Goal: Information Seeking & Learning: Stay updated

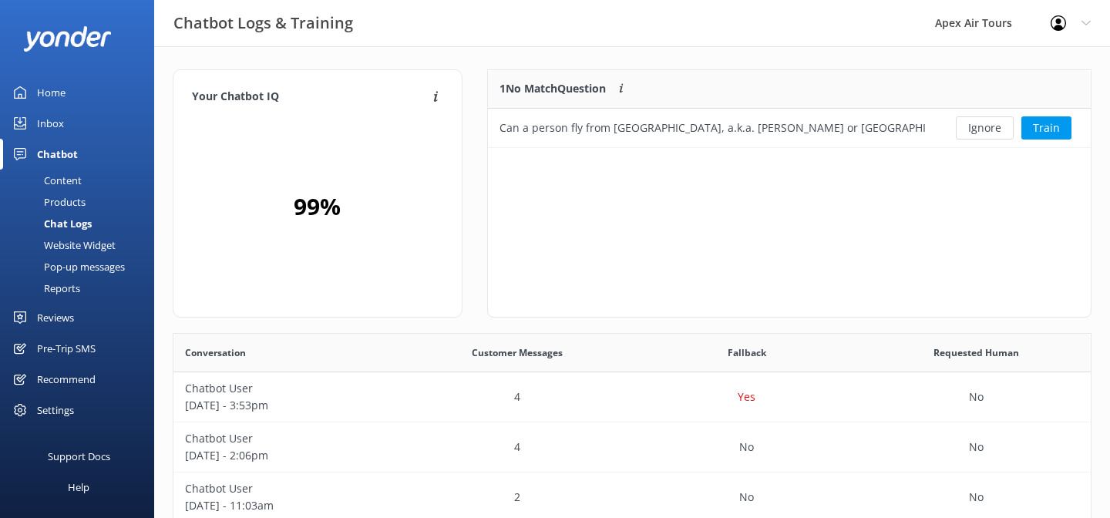
scroll to position [540, 917]
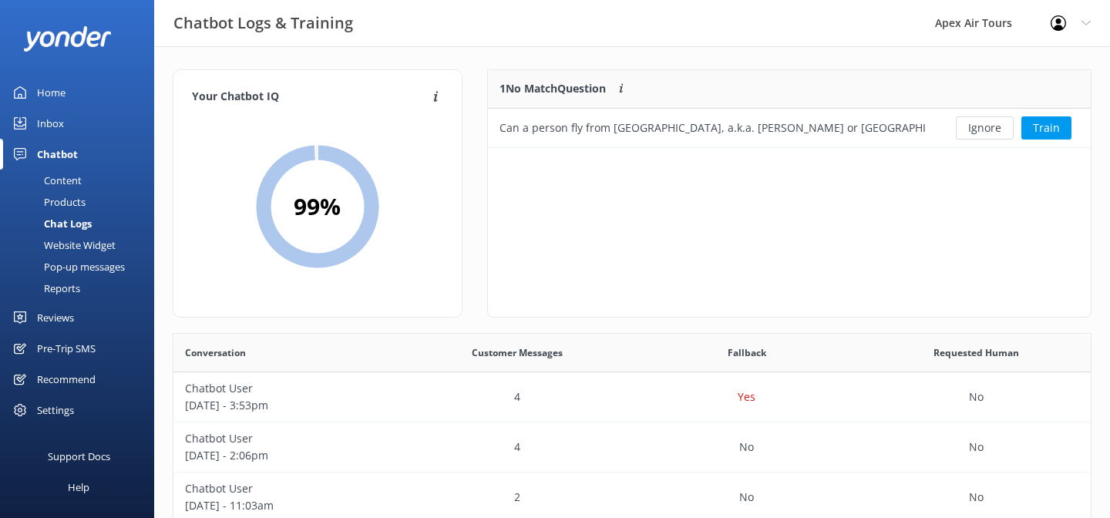
click at [63, 318] on div "Reviews" at bounding box center [55, 317] width 37 height 31
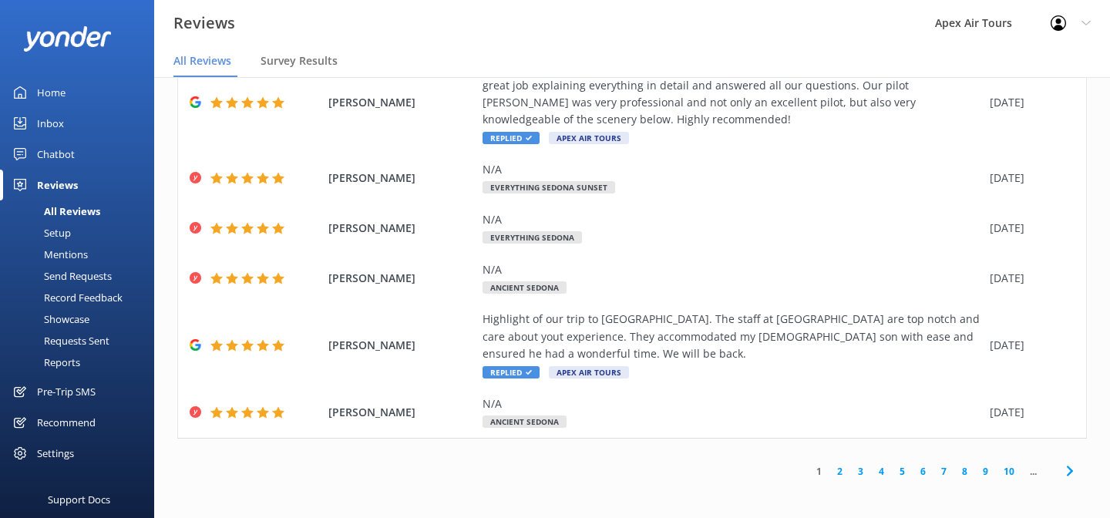
scroll to position [31, 0]
click at [836, 469] on link "2" at bounding box center [839, 469] width 21 height 15
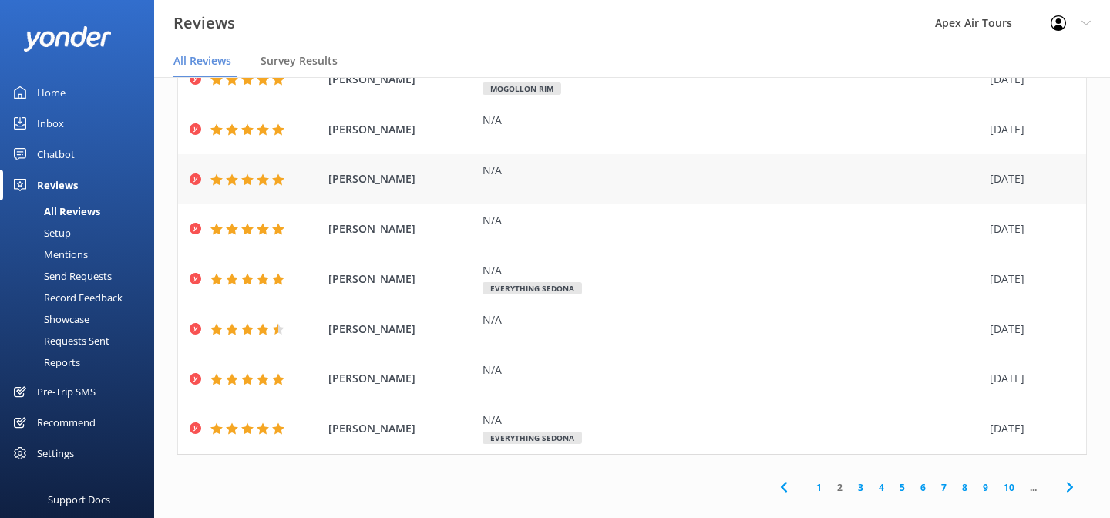
scroll to position [203, 0]
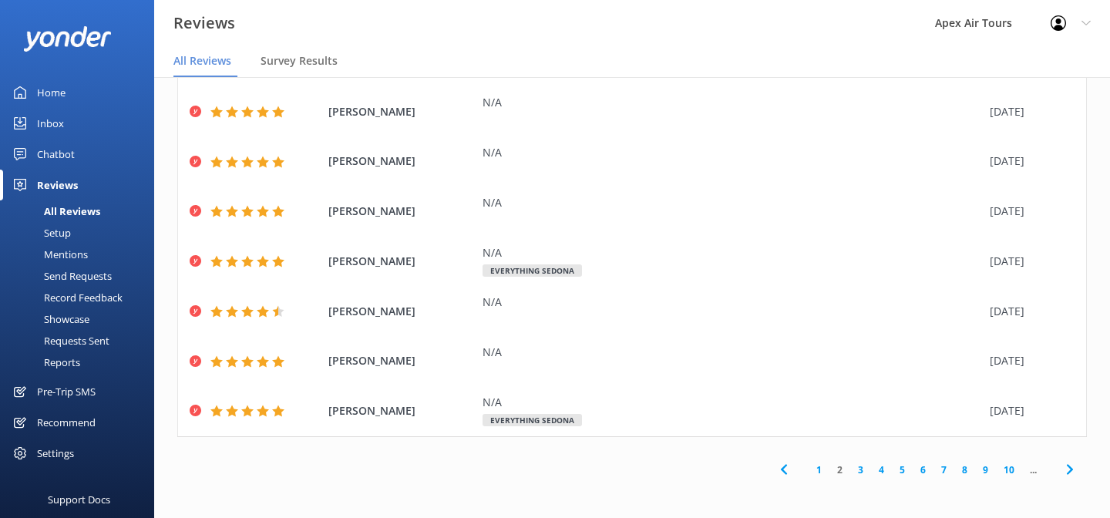
click at [859, 475] on link "3" at bounding box center [860, 469] width 21 height 15
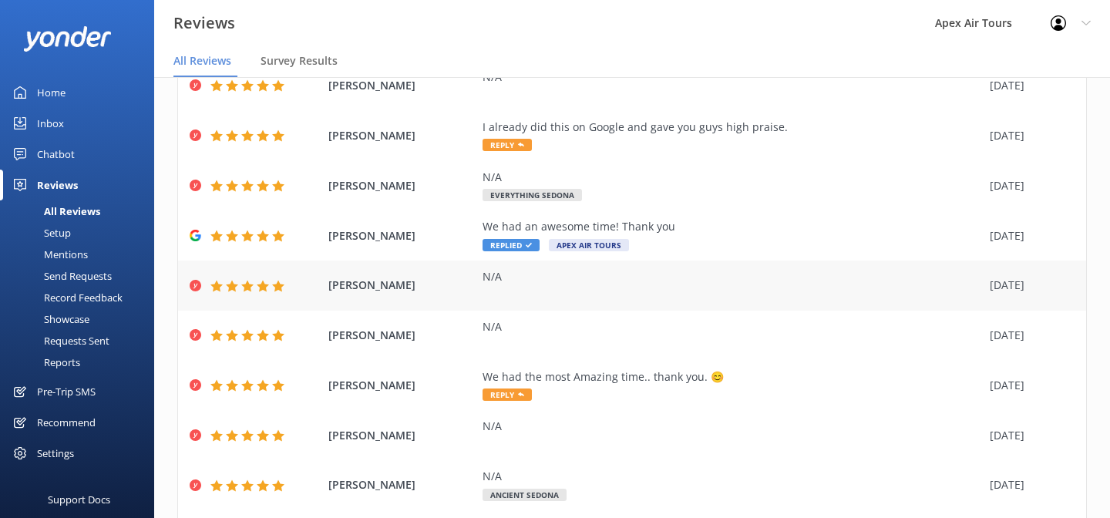
scroll to position [203, 0]
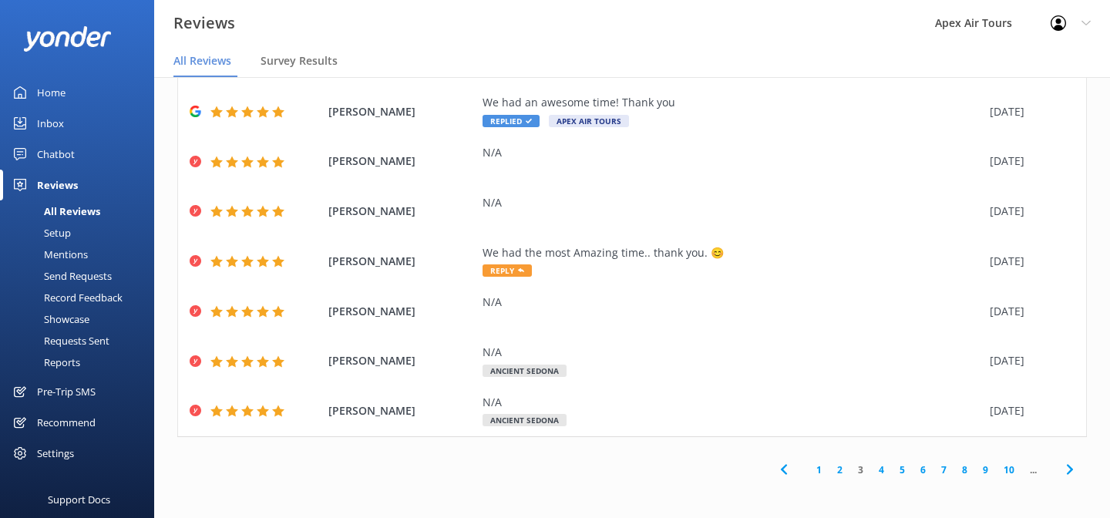
click at [883, 472] on link "4" at bounding box center [881, 469] width 21 height 15
